Goal: Task Accomplishment & Management: Complete application form

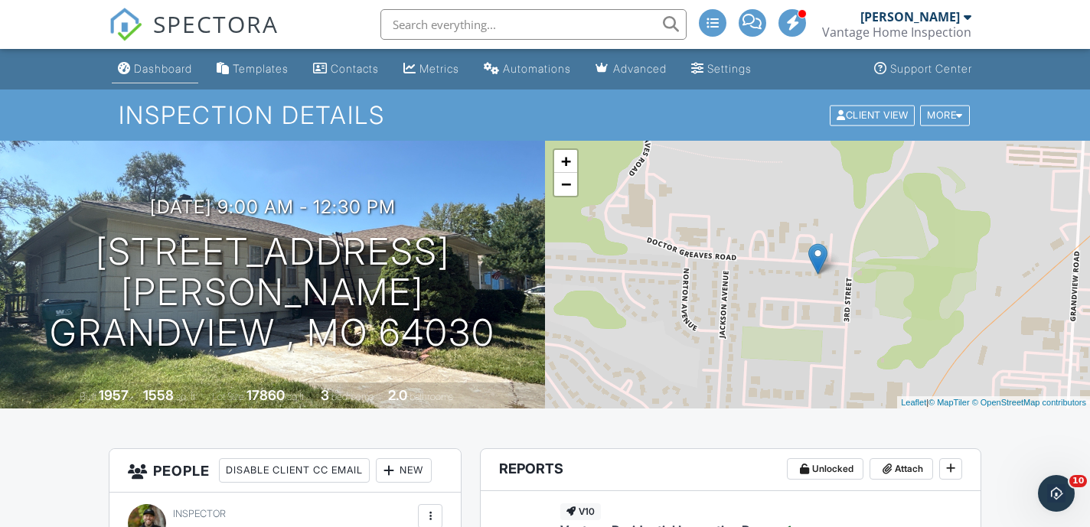
click at [171, 68] on div "Dashboard" at bounding box center [163, 68] width 58 height 13
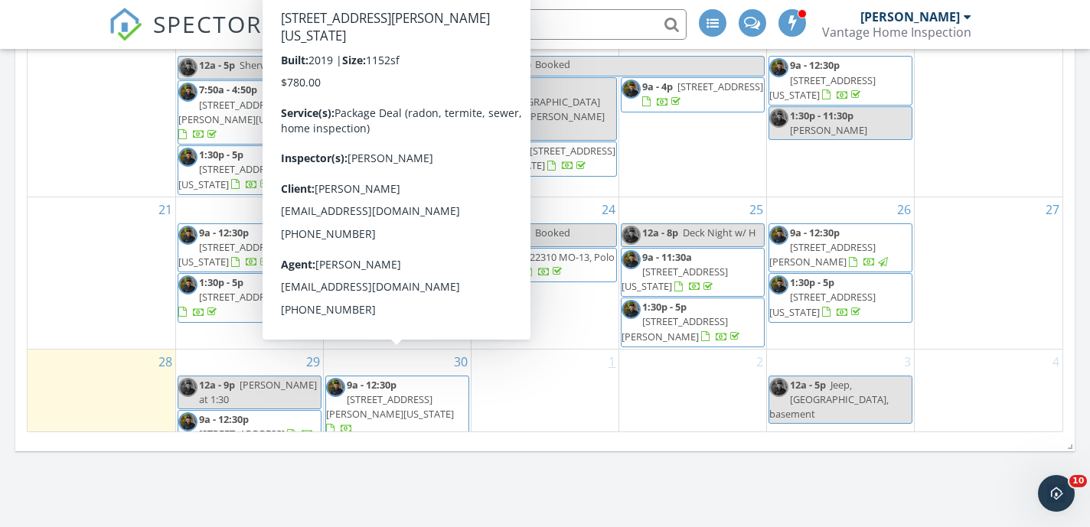
scroll to position [1011, 0]
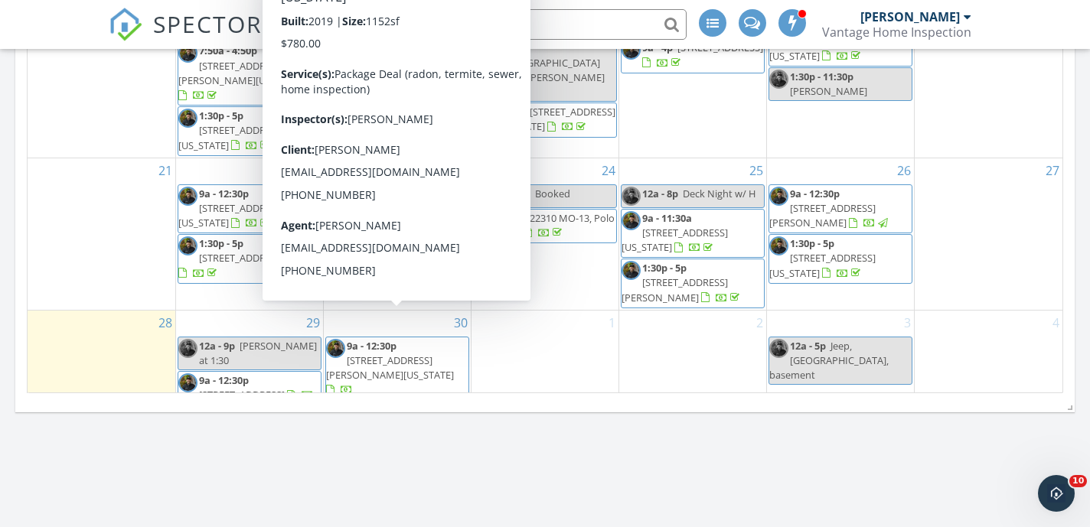
click at [616, 358] on div "1" at bounding box center [544, 359] width 147 height 97
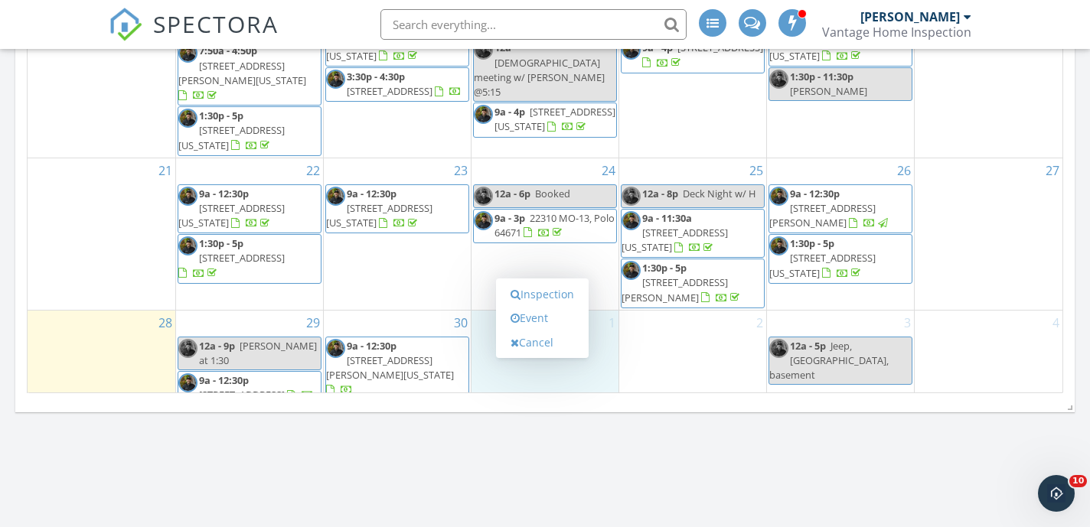
click at [610, 406] on div "Calendar September 2025 today list day week cal wk 4 wk month Sun Mon Tue Wed T…" at bounding box center [544, 38] width 1059 height 750
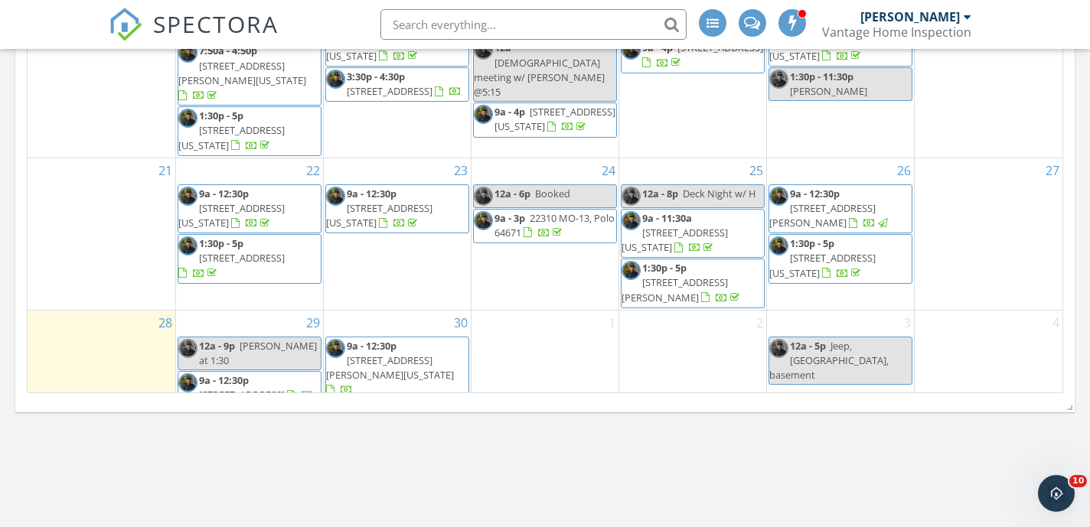
click at [557, 33] on input "text" at bounding box center [533, 24] width 306 height 31
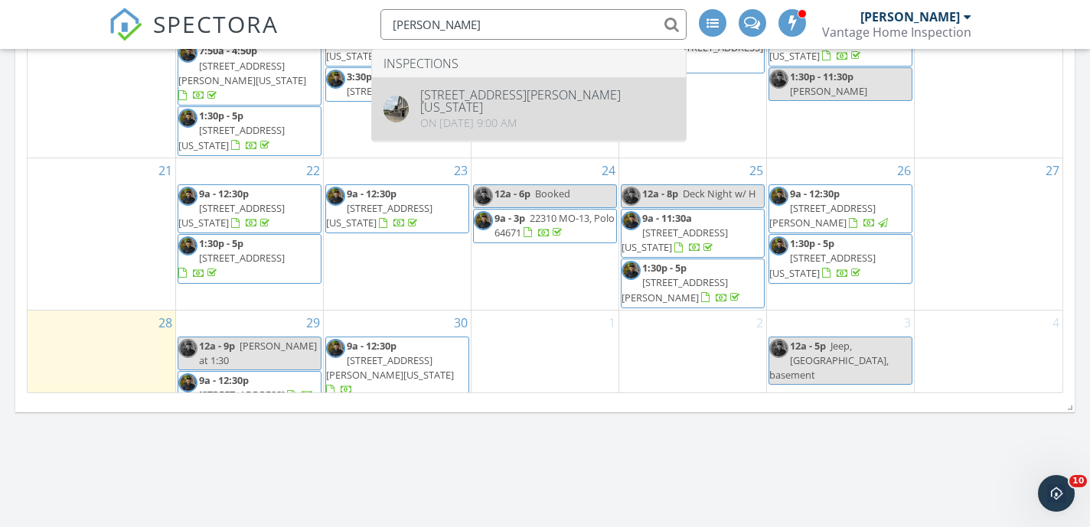
type input "Cherri Smi"
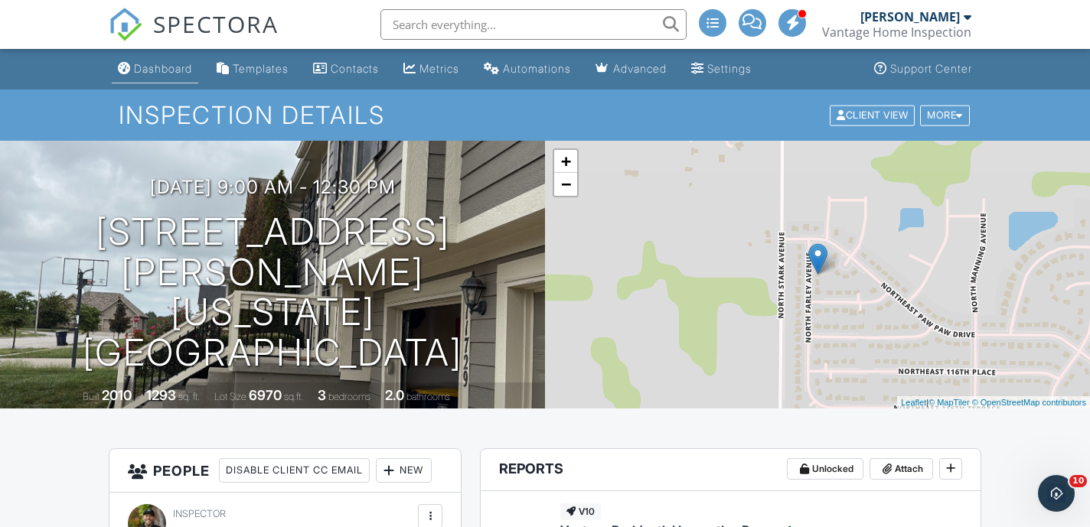
click at [155, 73] on div "Dashboard" at bounding box center [163, 68] width 58 height 13
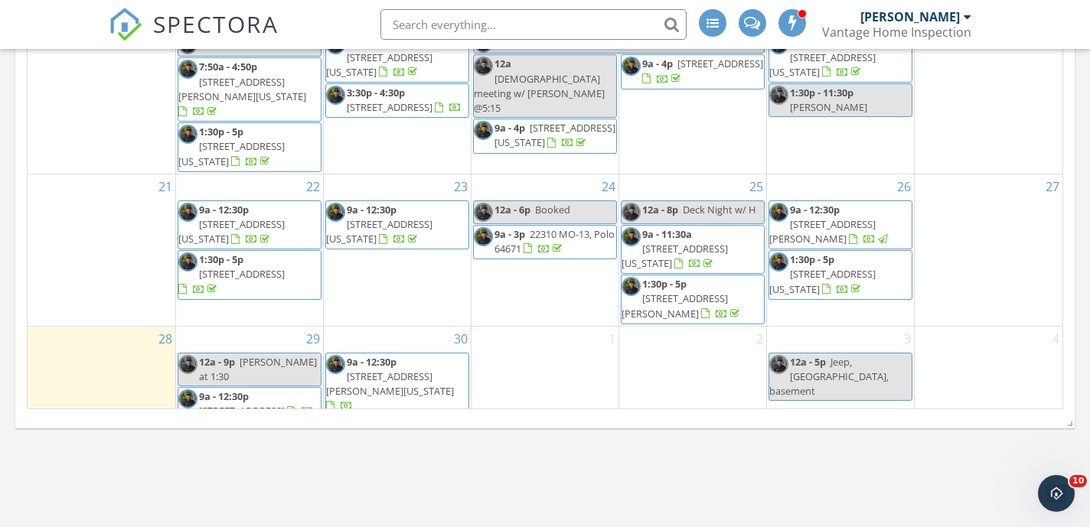
scroll to position [999, 0]
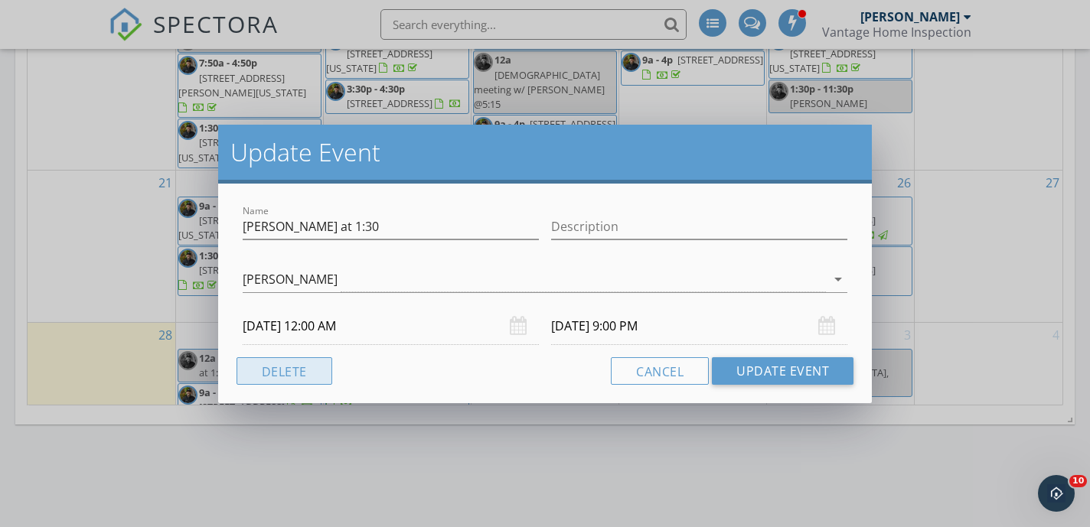
click at [295, 367] on button "Delete" at bounding box center [284, 371] width 96 height 28
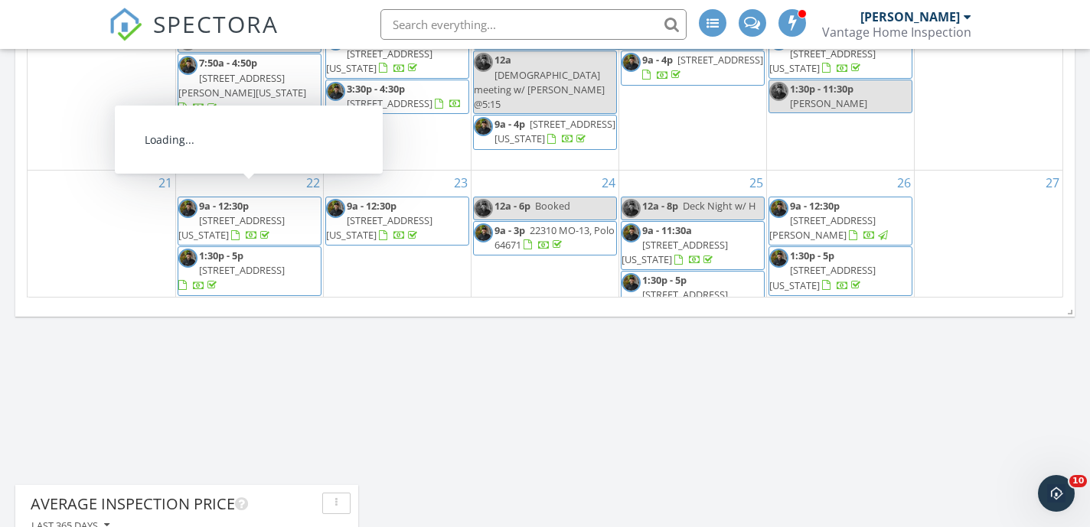
scroll to position [73, 0]
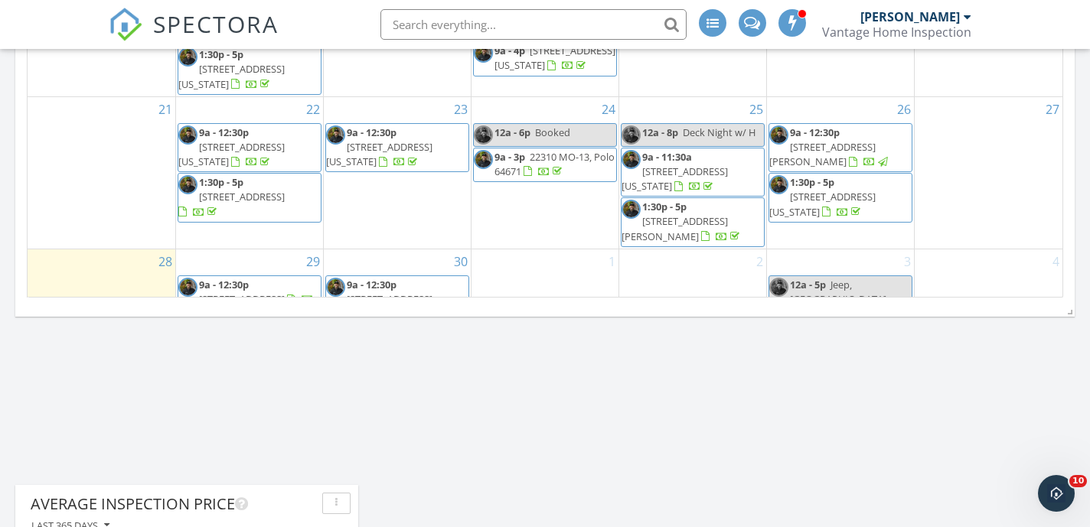
click at [260, 249] on div "29 9a - 12:30p 12111 County Fair Cir, Excelsior Springs 64024" at bounding box center [249, 295] width 147 height 92
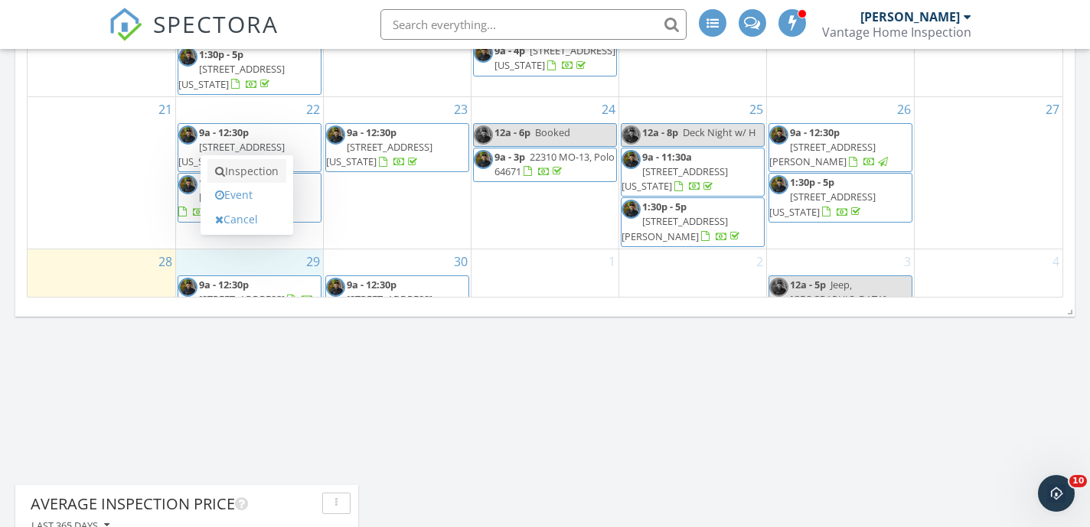
click at [250, 171] on link "Inspection" at bounding box center [246, 171] width 79 height 24
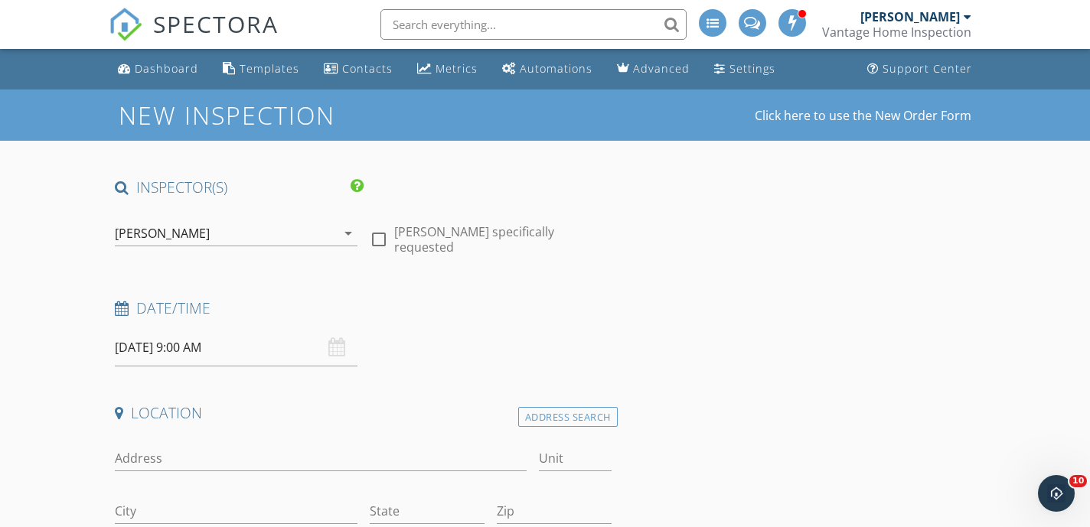
click at [240, 351] on input "09/29/2025 9:00 AM" at bounding box center [236, 347] width 242 height 37
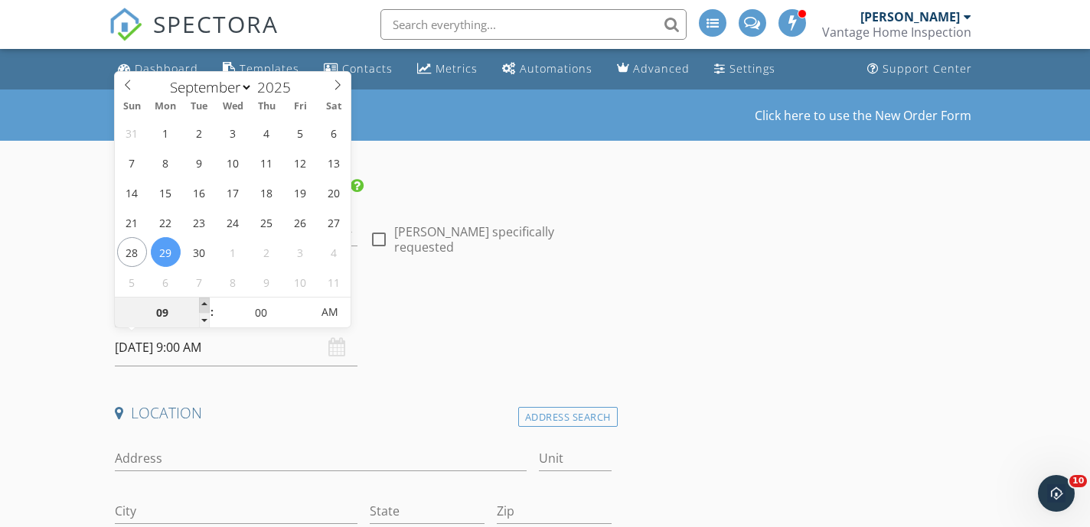
type input "10"
type input "09/29/2025 10:00 AM"
click at [207, 301] on span at bounding box center [204, 305] width 11 height 15
type input "11"
type input "09/29/2025 11:00 AM"
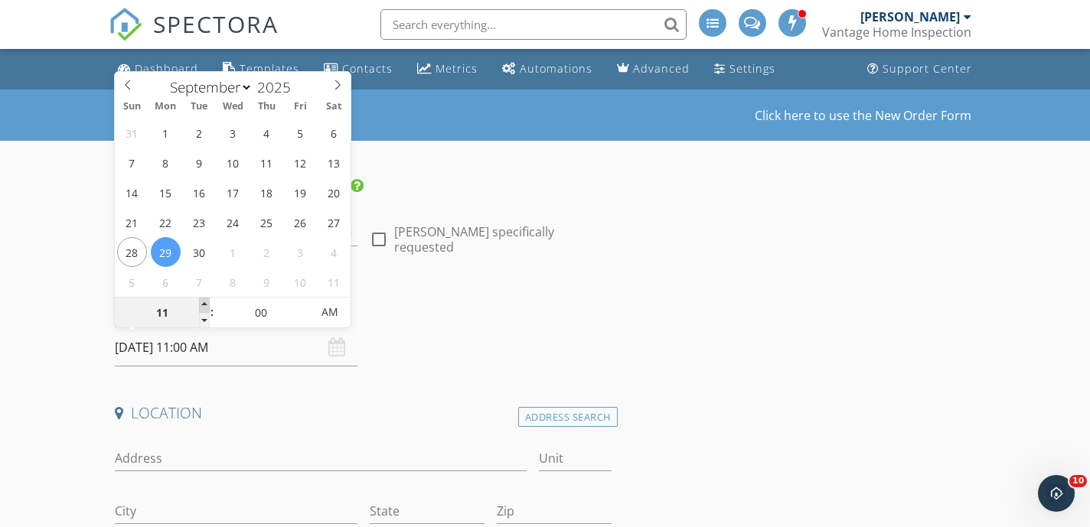
click at [207, 301] on span at bounding box center [204, 305] width 11 height 15
type input "12"
type input "09/29/2025 12:00 PM"
click at [207, 301] on span at bounding box center [204, 305] width 11 height 15
type input "01"
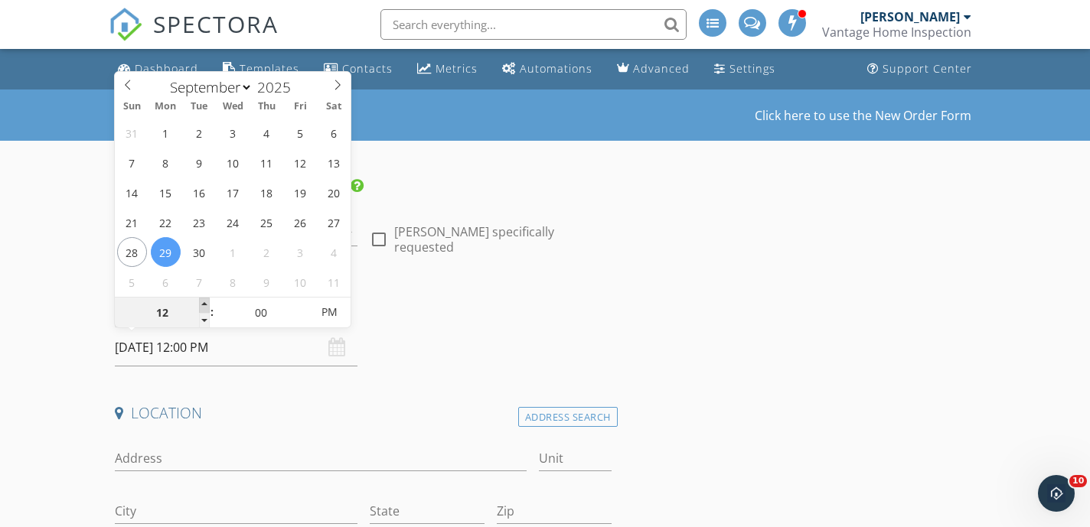
type input "09/29/2025 1:00 PM"
click at [207, 301] on span at bounding box center [204, 305] width 11 height 15
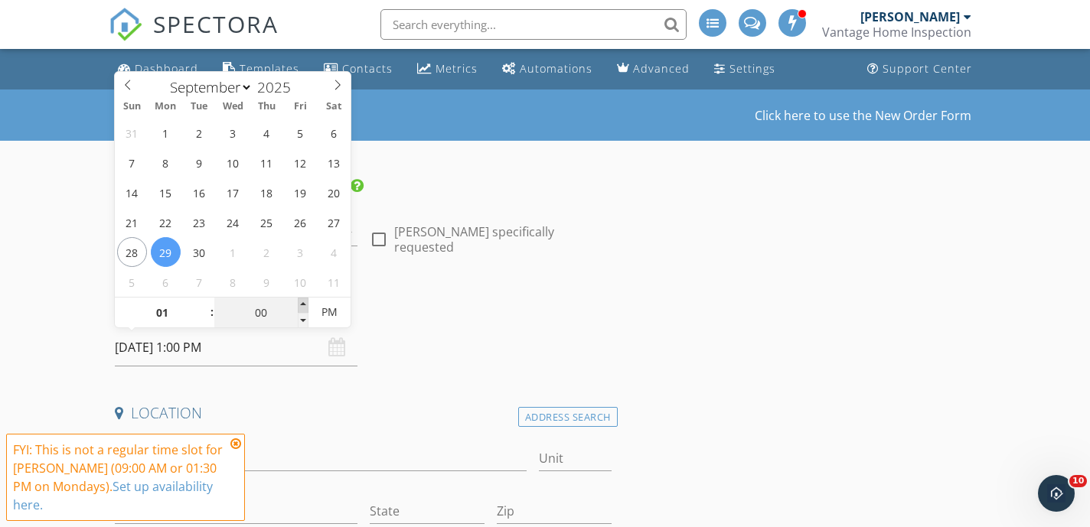
type input "05"
type input "09/29/2025 1:05 PM"
click at [303, 301] on span at bounding box center [303, 305] width 11 height 15
type input "10"
type input "09/29/2025 1:10 PM"
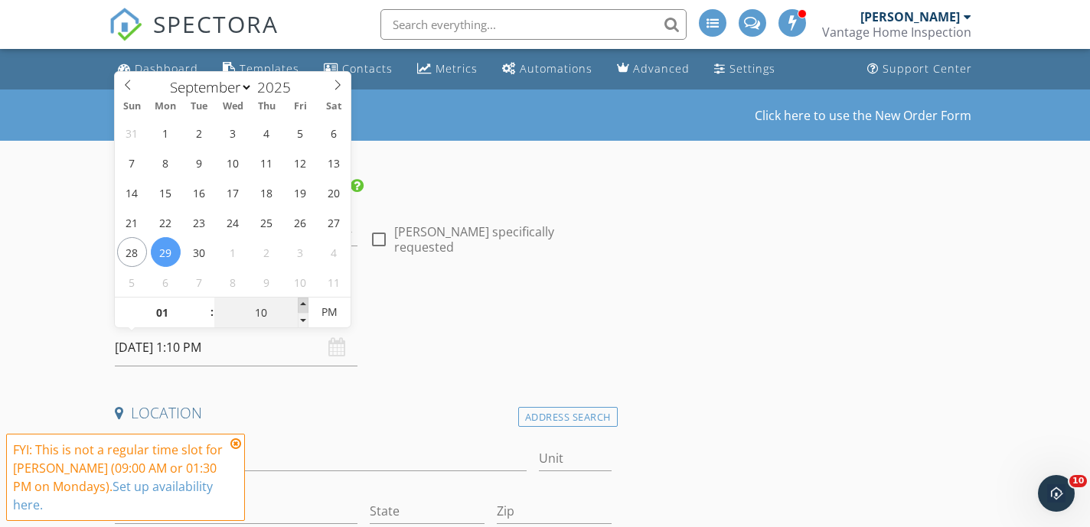
click at [303, 301] on span at bounding box center [303, 305] width 11 height 15
type input "15"
type input "09/29/2025 1:15 PM"
click at [303, 301] on span at bounding box center [303, 305] width 11 height 15
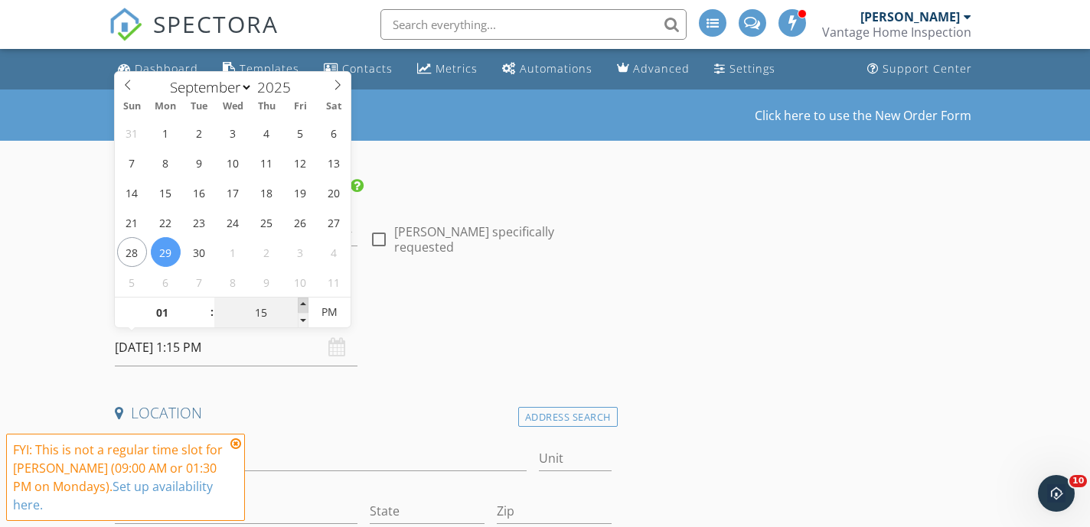
type input "20"
type input "09/29/2025 1:20 PM"
click at [303, 301] on span at bounding box center [303, 305] width 11 height 15
type input "25"
type input "09/29/2025 1:25 PM"
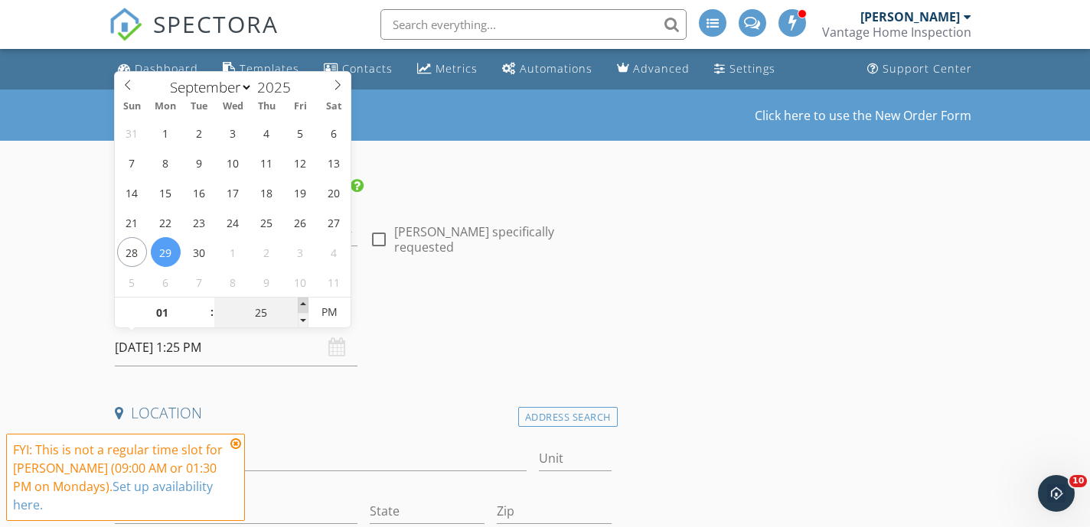
click at [303, 301] on span at bounding box center [303, 305] width 11 height 15
type input "30"
type input "[DATE] 1:30 PM"
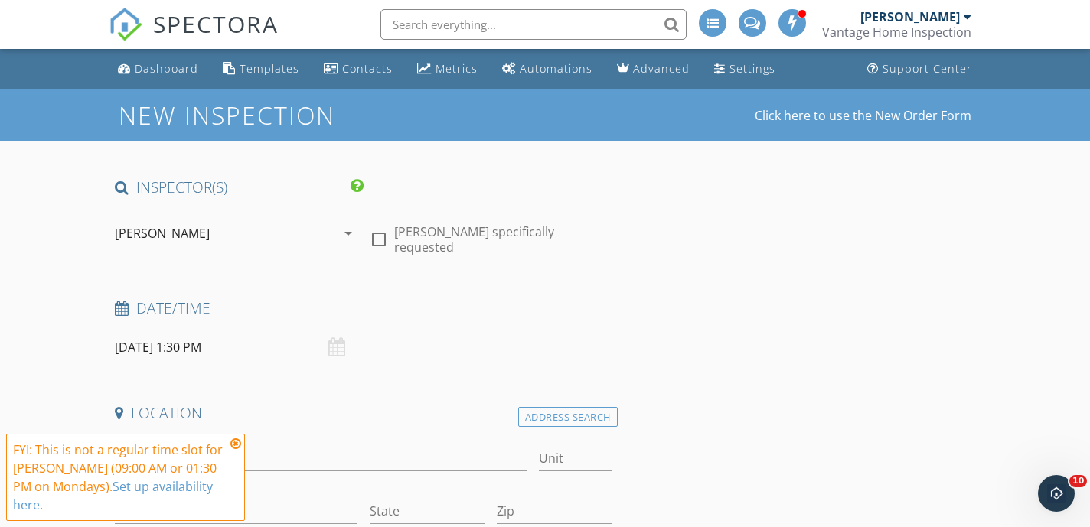
click at [239, 441] on icon at bounding box center [235, 444] width 11 height 12
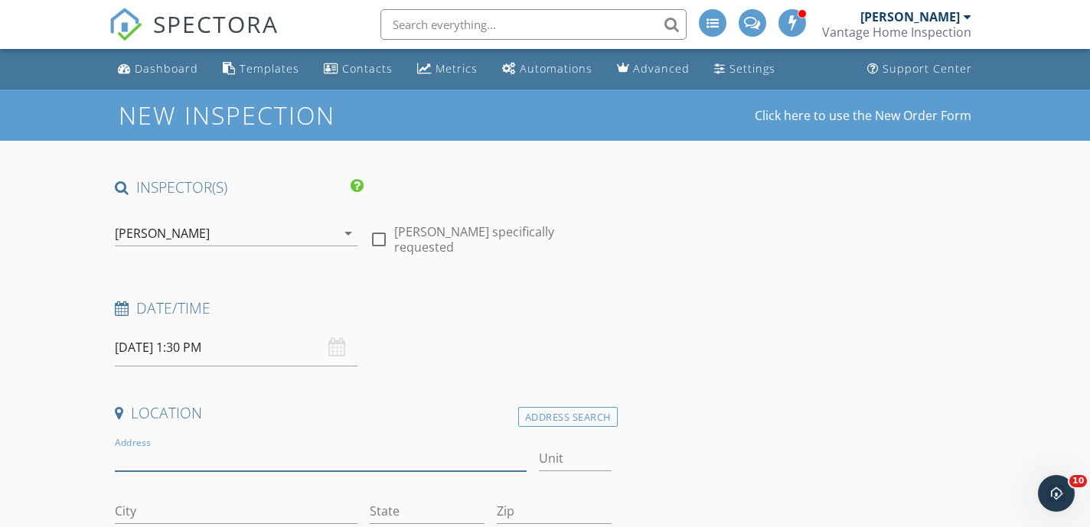
click at [250, 455] on input "Address" at bounding box center [321, 458] width 412 height 25
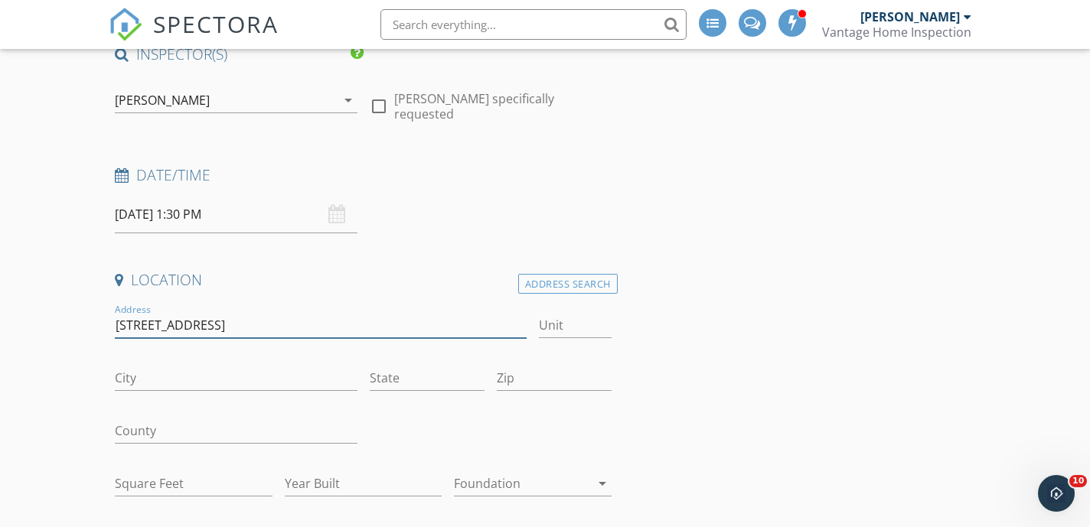
scroll to position [134, 0]
type input "[STREET_ADDRESS]"
click at [253, 379] on input "City" at bounding box center [236, 377] width 242 height 25
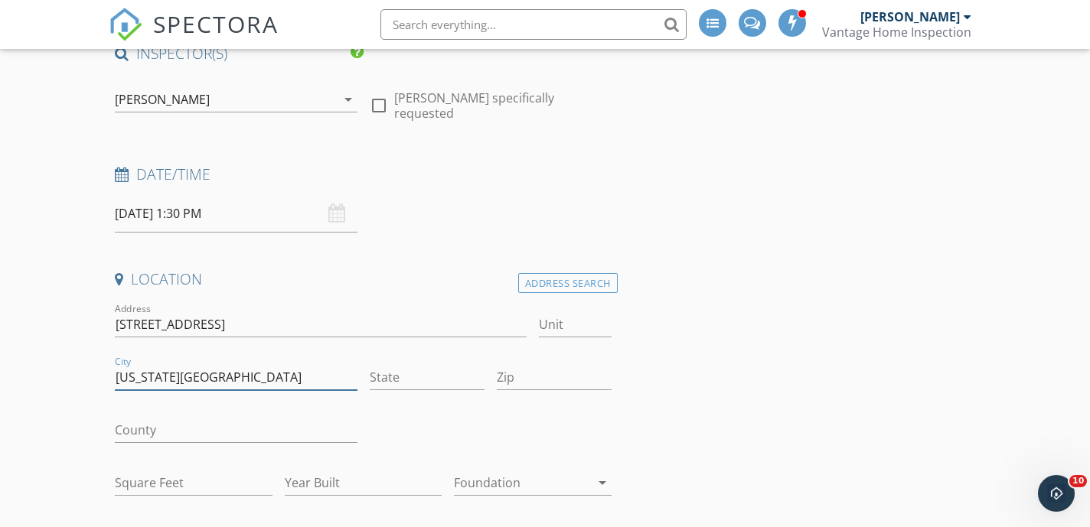
type input "[US_STATE][GEOGRAPHIC_DATA]"
type input "MO"
type input "64151"
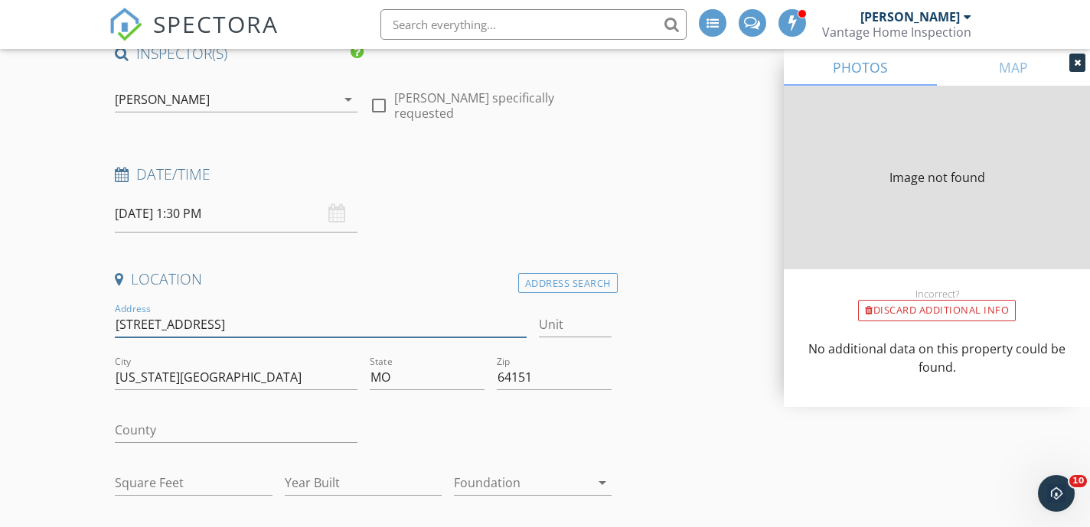
type input "1253"
type input "2005"
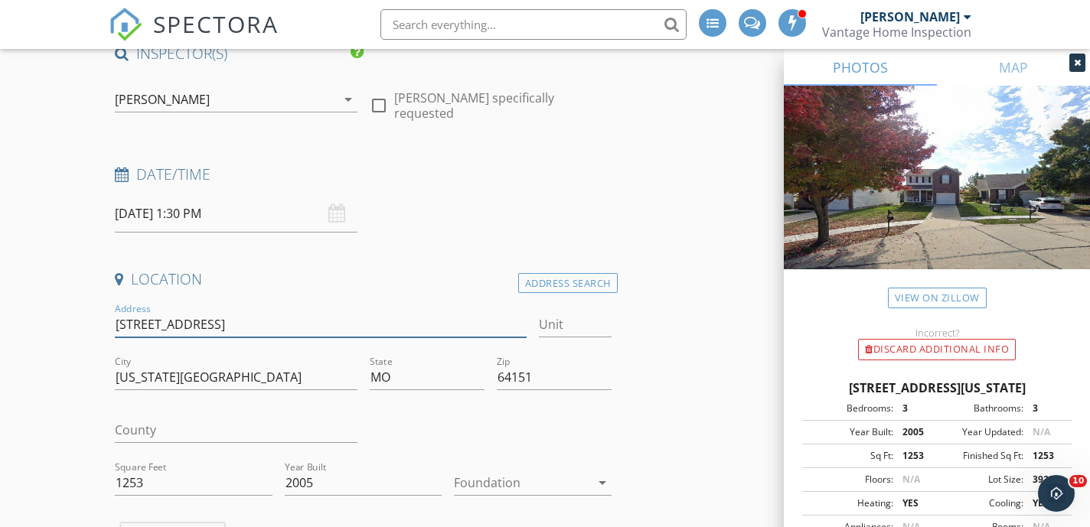
drag, startPoint x: 266, startPoint y: 327, endPoint x: 116, endPoint y: 327, distance: 149.2
click at [116, 327] on input "[STREET_ADDRESS]" at bounding box center [321, 324] width 412 height 25
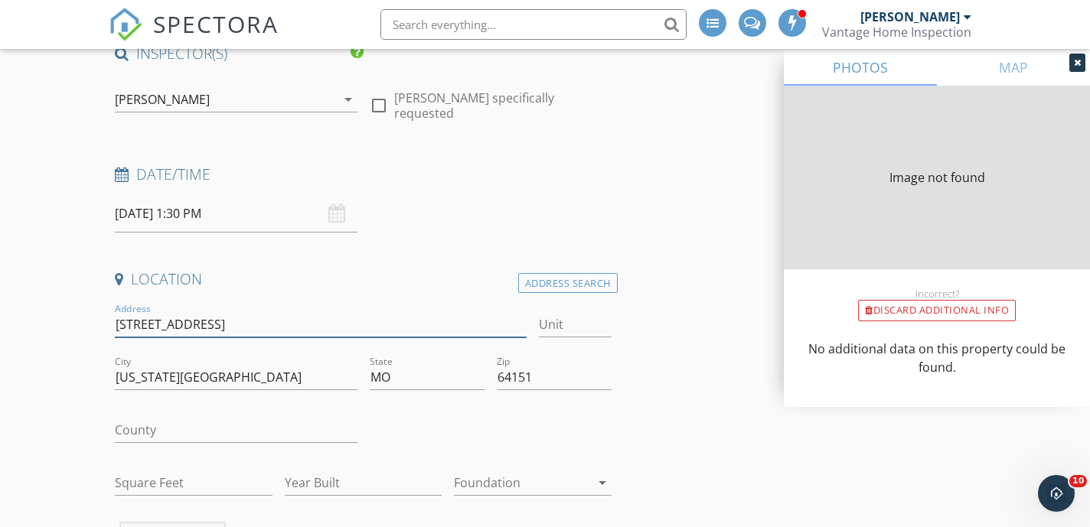
type input "1253"
type input "2005"
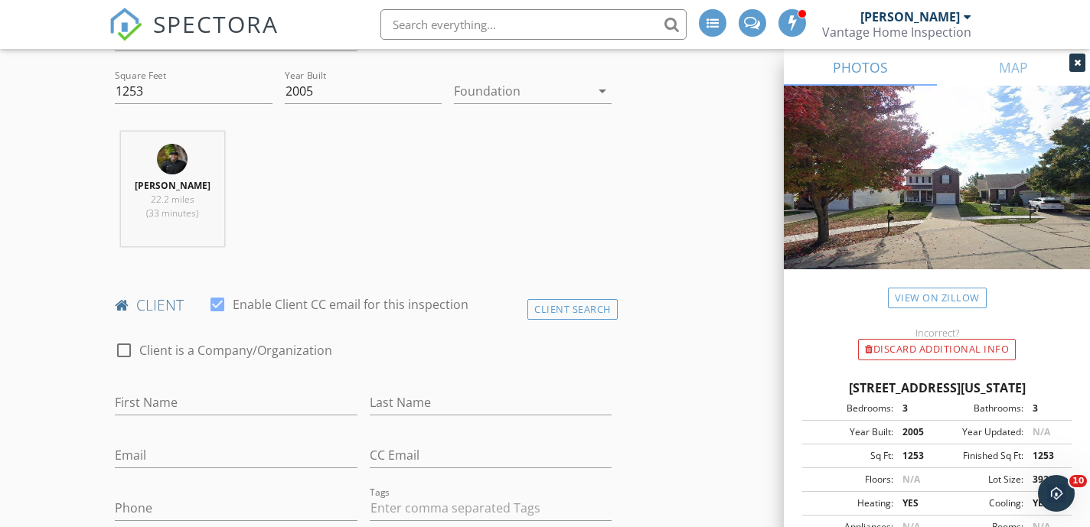
scroll to position [549, 0]
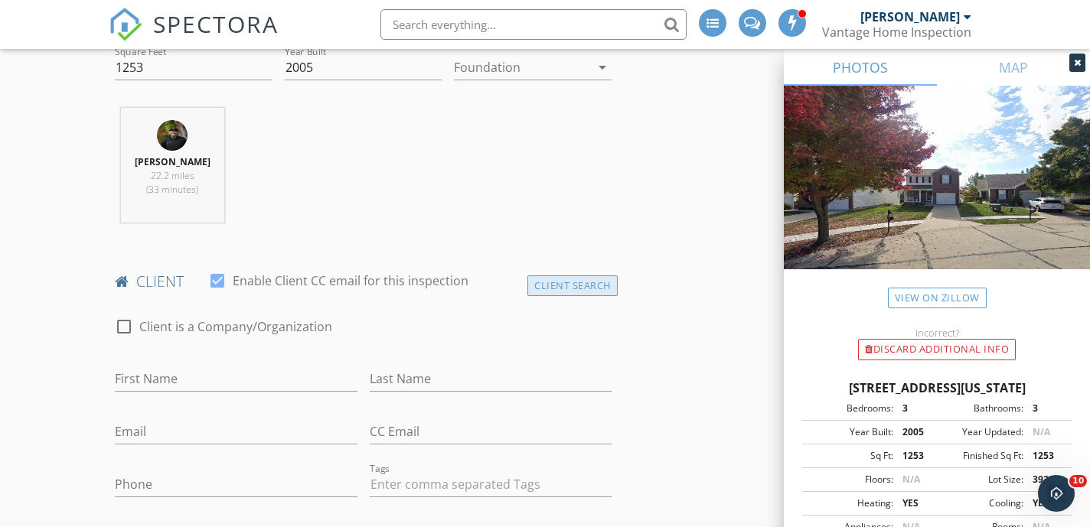
click at [554, 282] on div "Client Search" at bounding box center [572, 285] width 90 height 21
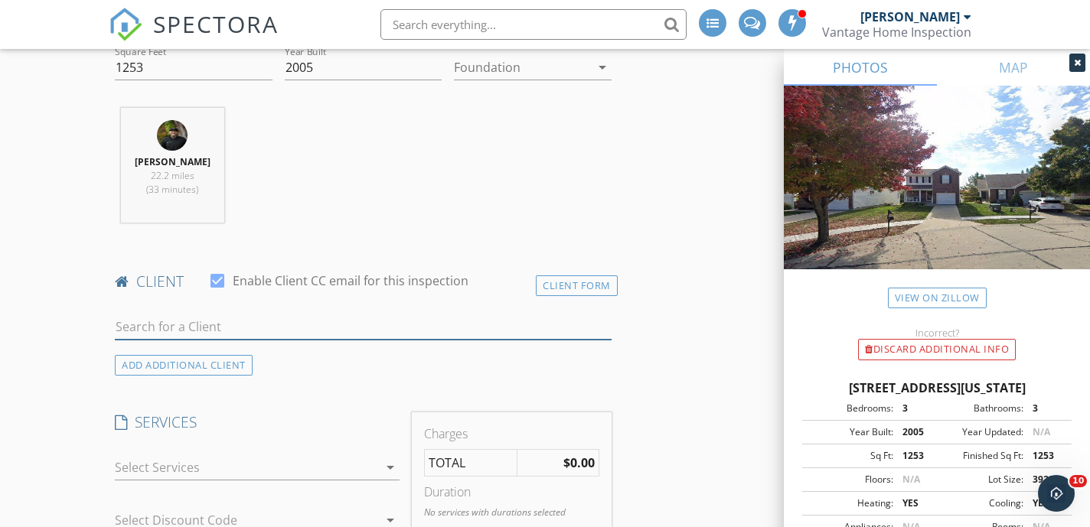
click at [282, 324] on input "text" at bounding box center [363, 327] width 497 height 25
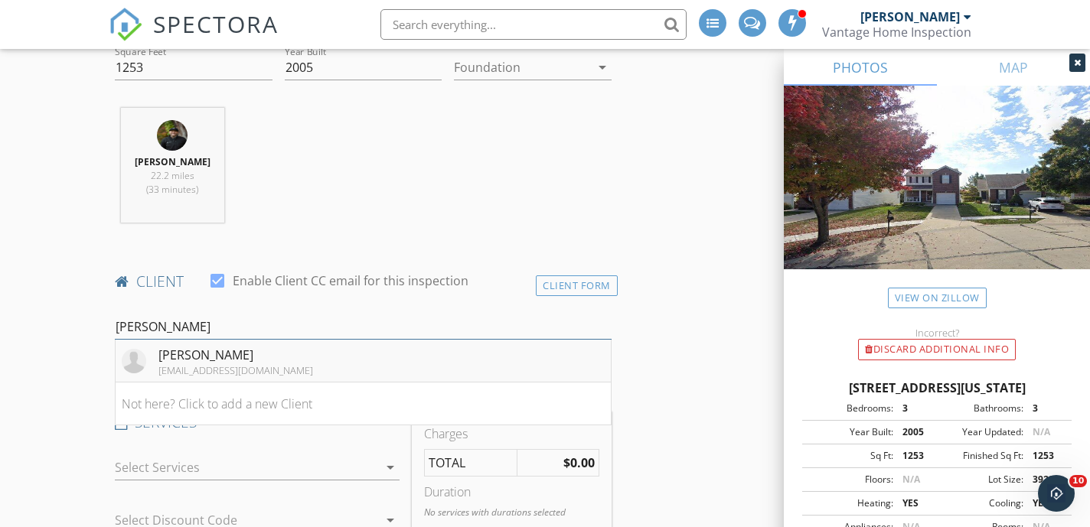
type input "Cherri Sm"
click at [307, 348] on li "Cherri Smith leasmith6667@gmail.com" at bounding box center [363, 361] width 495 height 43
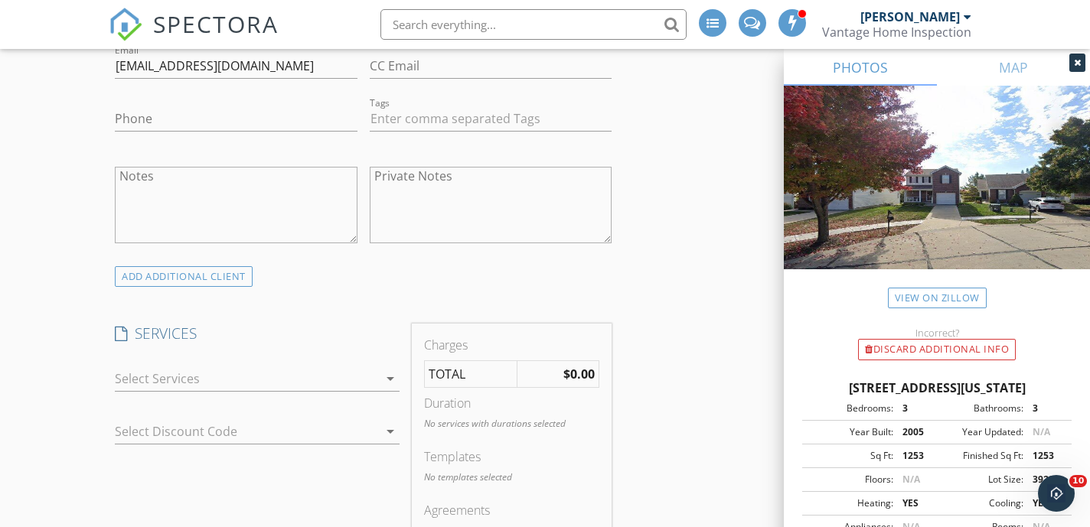
scroll to position [917, 0]
click at [302, 381] on div at bounding box center [246, 377] width 263 height 24
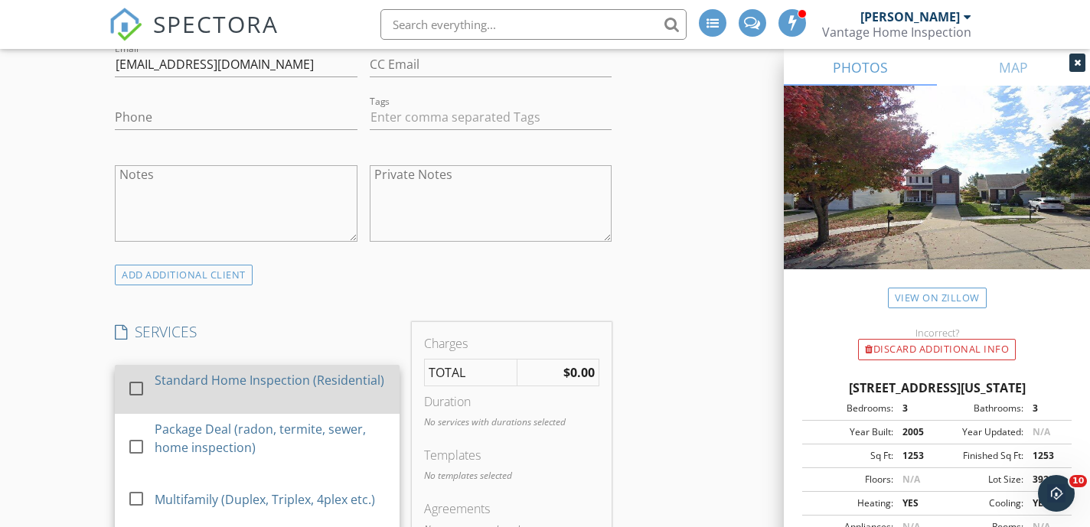
click at [261, 380] on div "Standard Home Inspection (Residential)" at bounding box center [270, 380] width 230 height 18
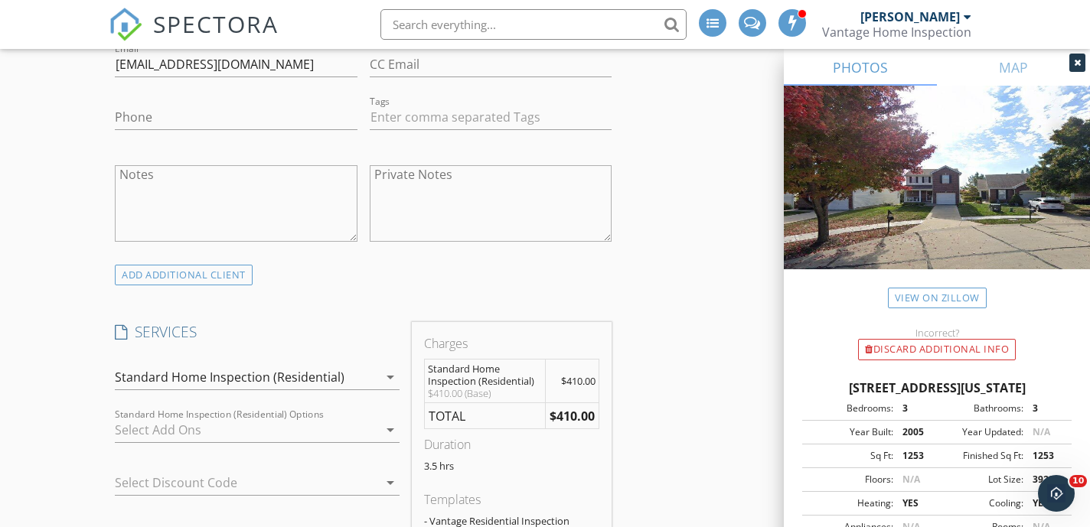
click at [216, 435] on div at bounding box center [246, 430] width 263 height 24
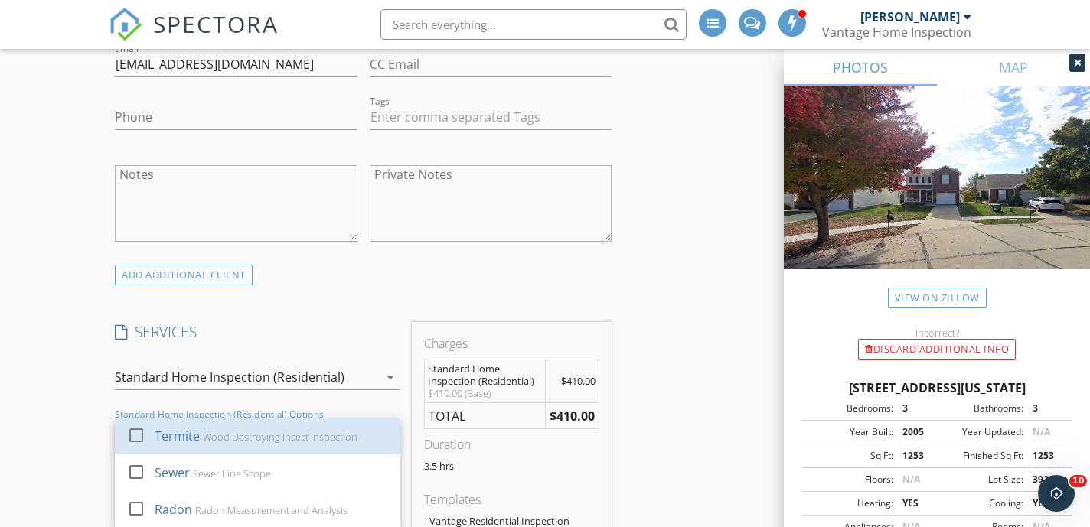
click at [216, 435] on div "Wood Destroying Insect Inspection" at bounding box center [281, 437] width 155 height 12
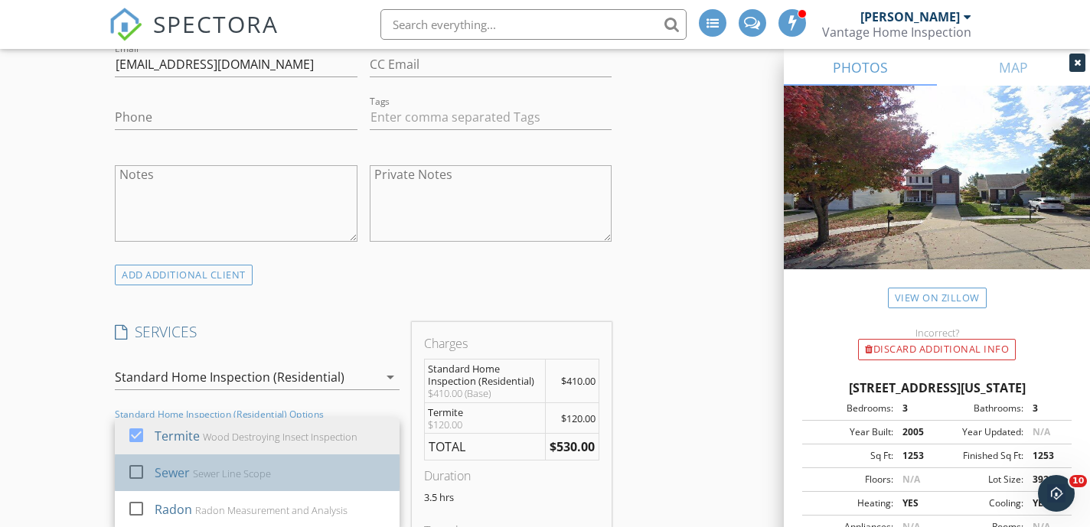
click at [217, 478] on div "Sewer Line Scope" at bounding box center [233, 474] width 78 height 12
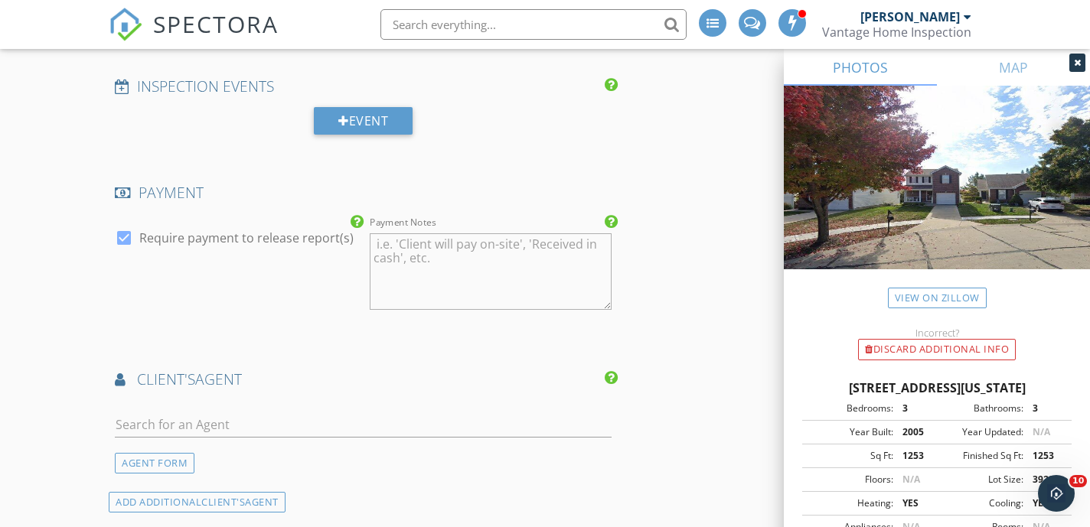
scroll to position [1588, 0]
click at [410, 419] on input "text" at bounding box center [363, 423] width 497 height 25
type input "j"
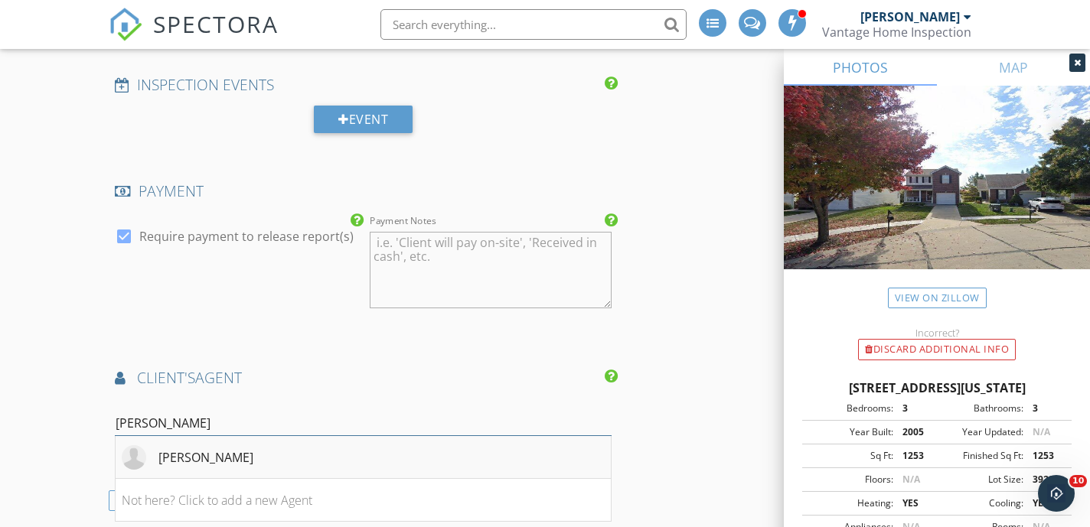
type input "Josh Chap"
click at [268, 462] on li "[PERSON_NAME]" at bounding box center [363, 457] width 495 height 43
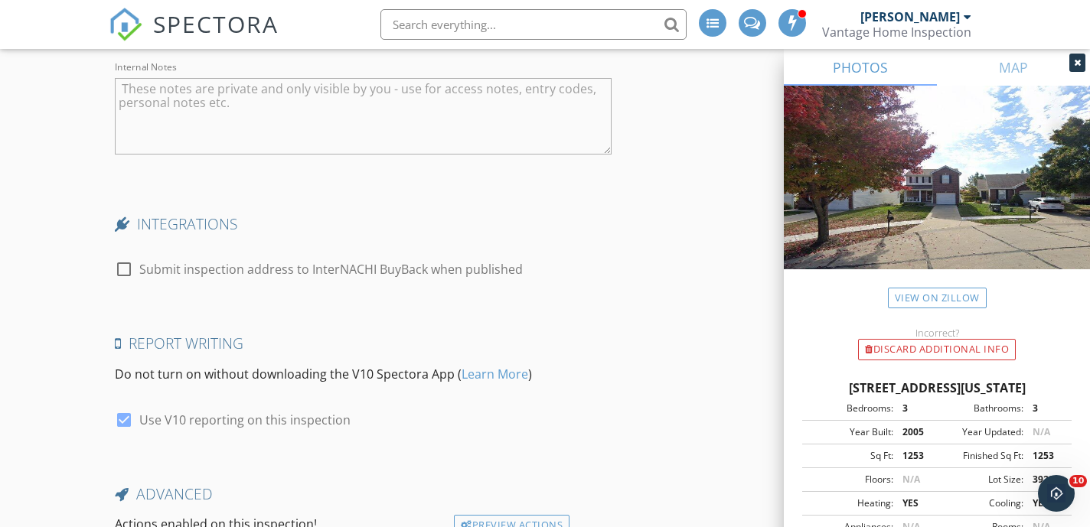
scroll to position [2991, 0]
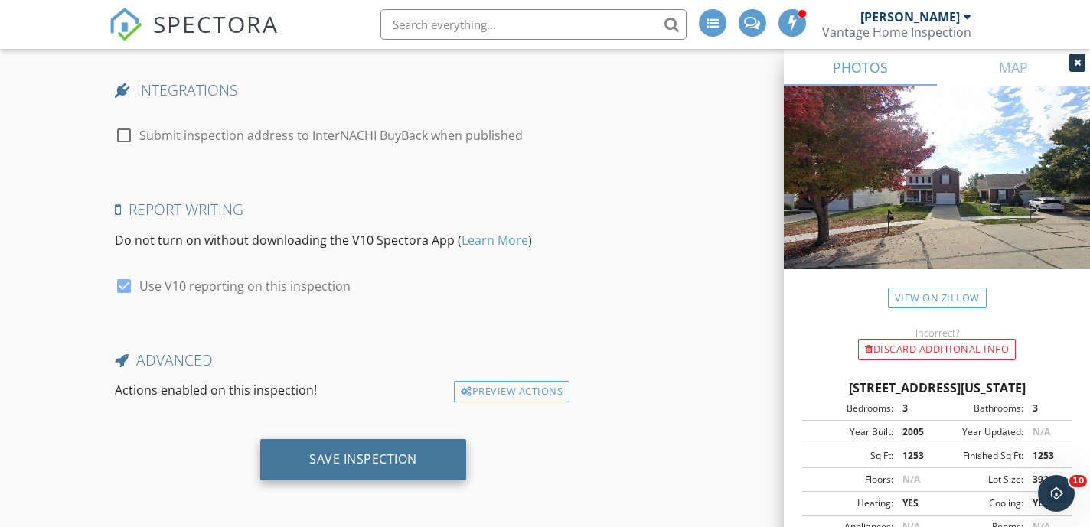
click at [435, 468] on div "Save Inspection" at bounding box center [363, 459] width 206 height 41
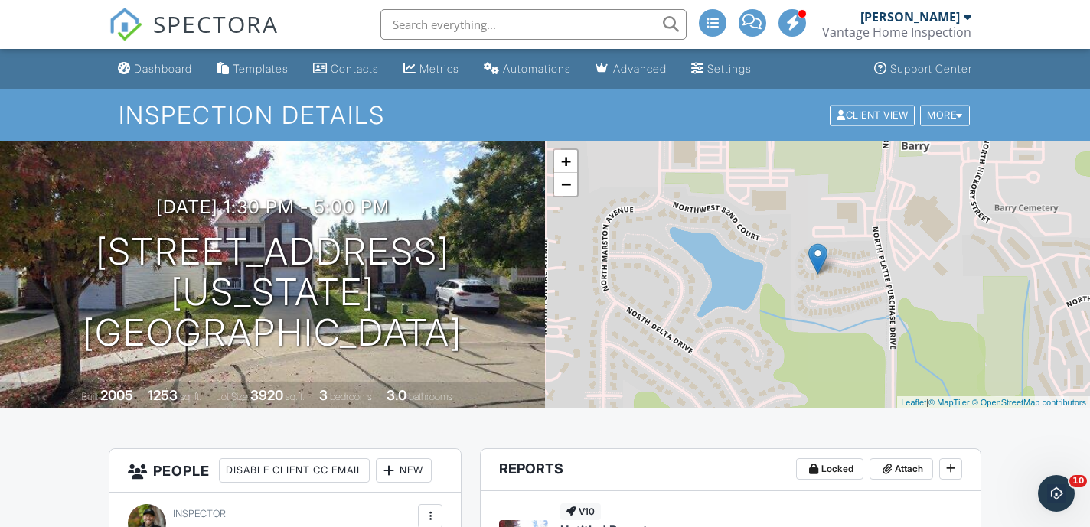
click at [155, 77] on link "Dashboard" at bounding box center [155, 69] width 86 height 28
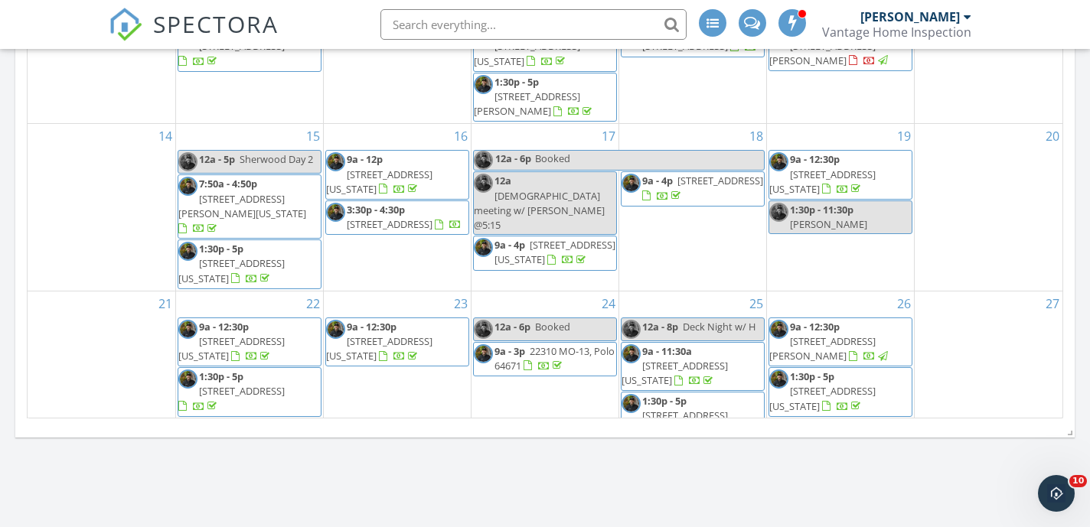
scroll to position [123, 0]
